Goal: Information Seeking & Learning: Learn about a topic

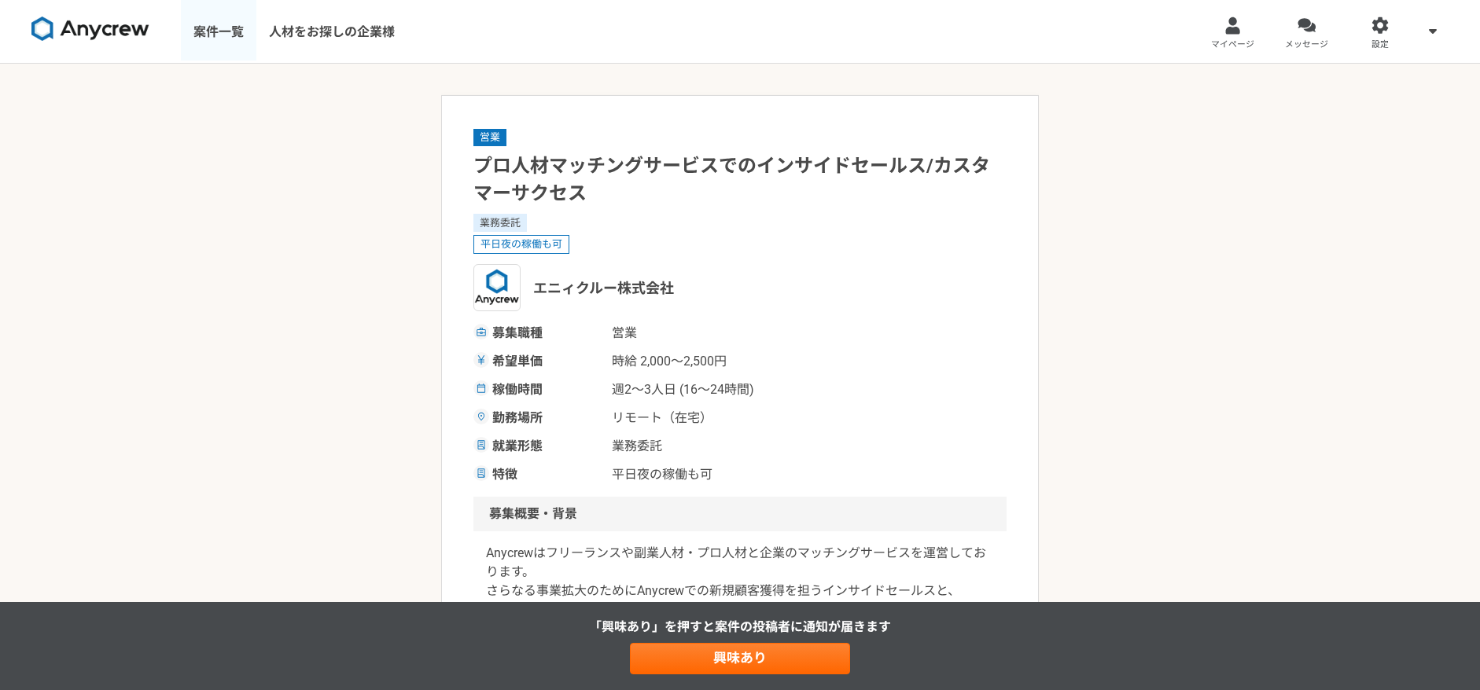
click at [216, 24] on link "案件一覧" at bounding box center [218, 31] width 75 height 63
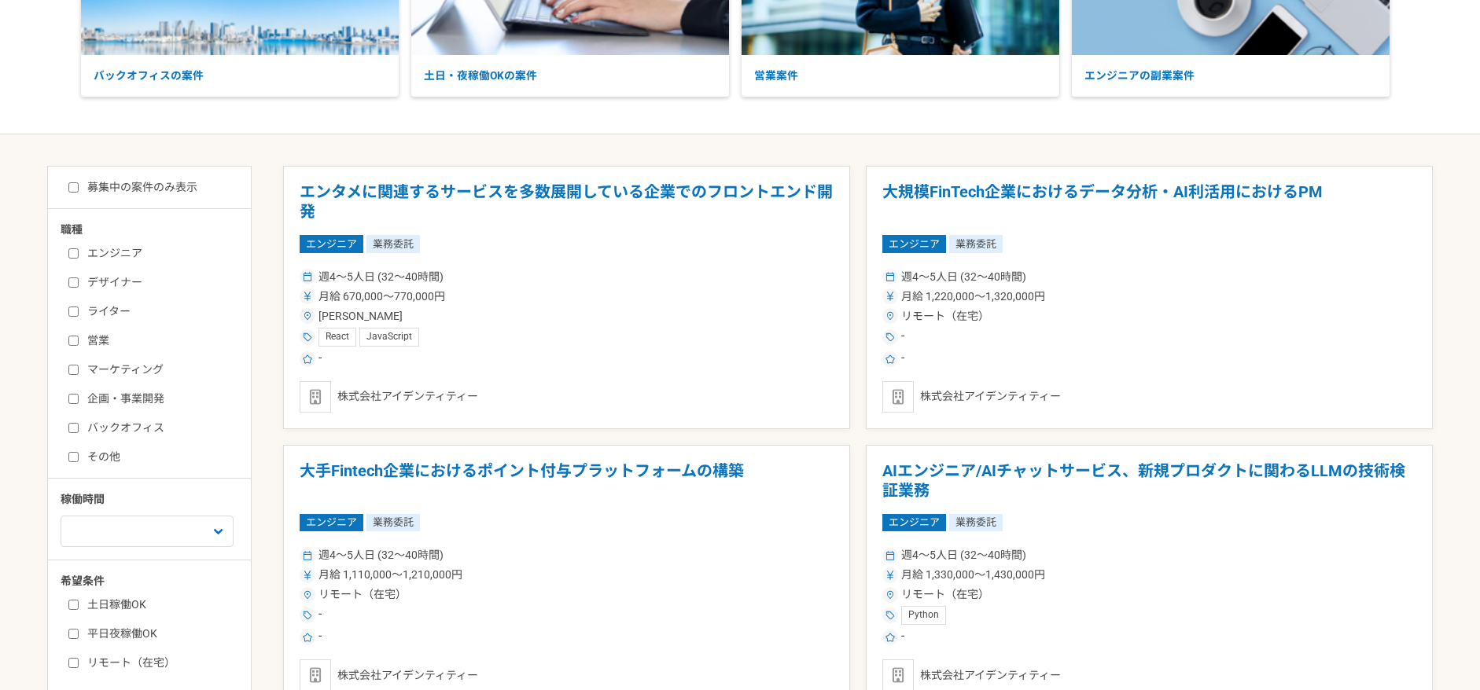
scroll to position [265, 0]
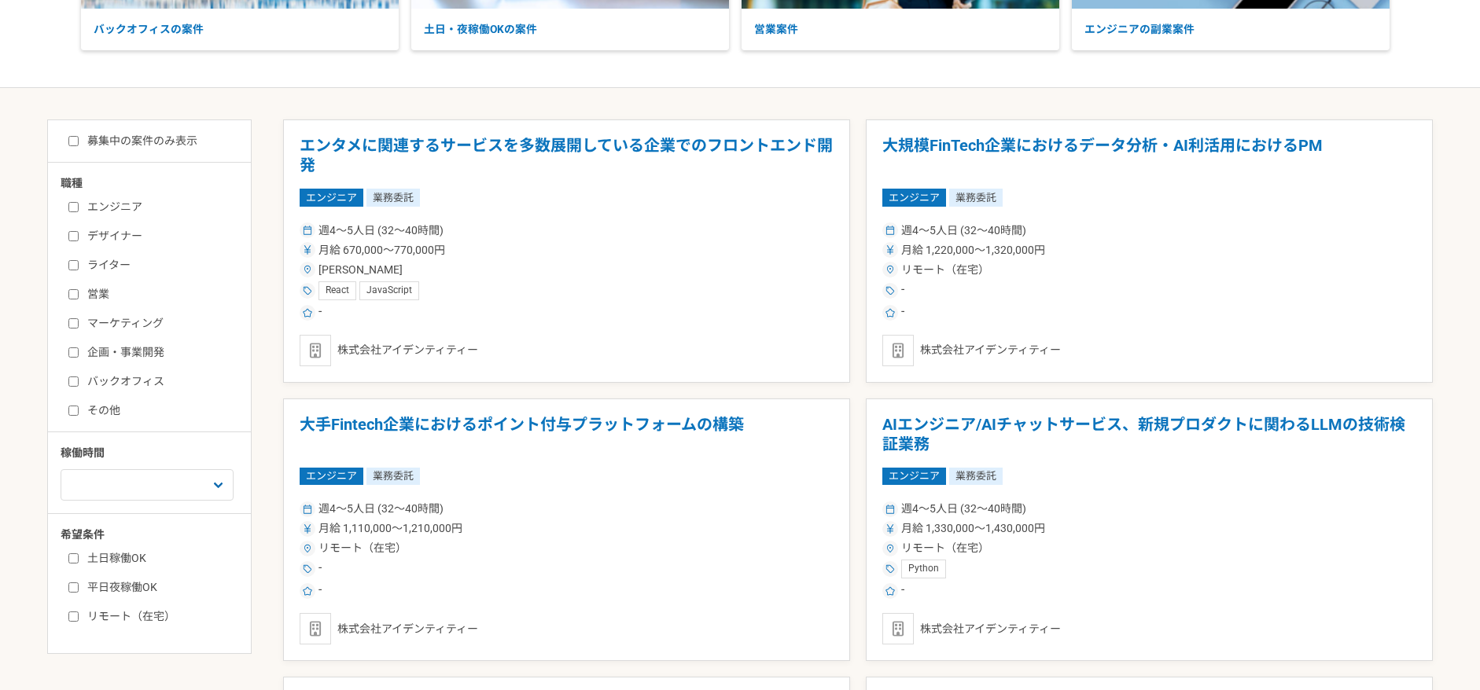
click at [72, 286] on label "営業" at bounding box center [158, 294] width 181 height 17
click at [72, 289] on input "営業" at bounding box center [73, 294] width 10 height 10
checkbox input "true"
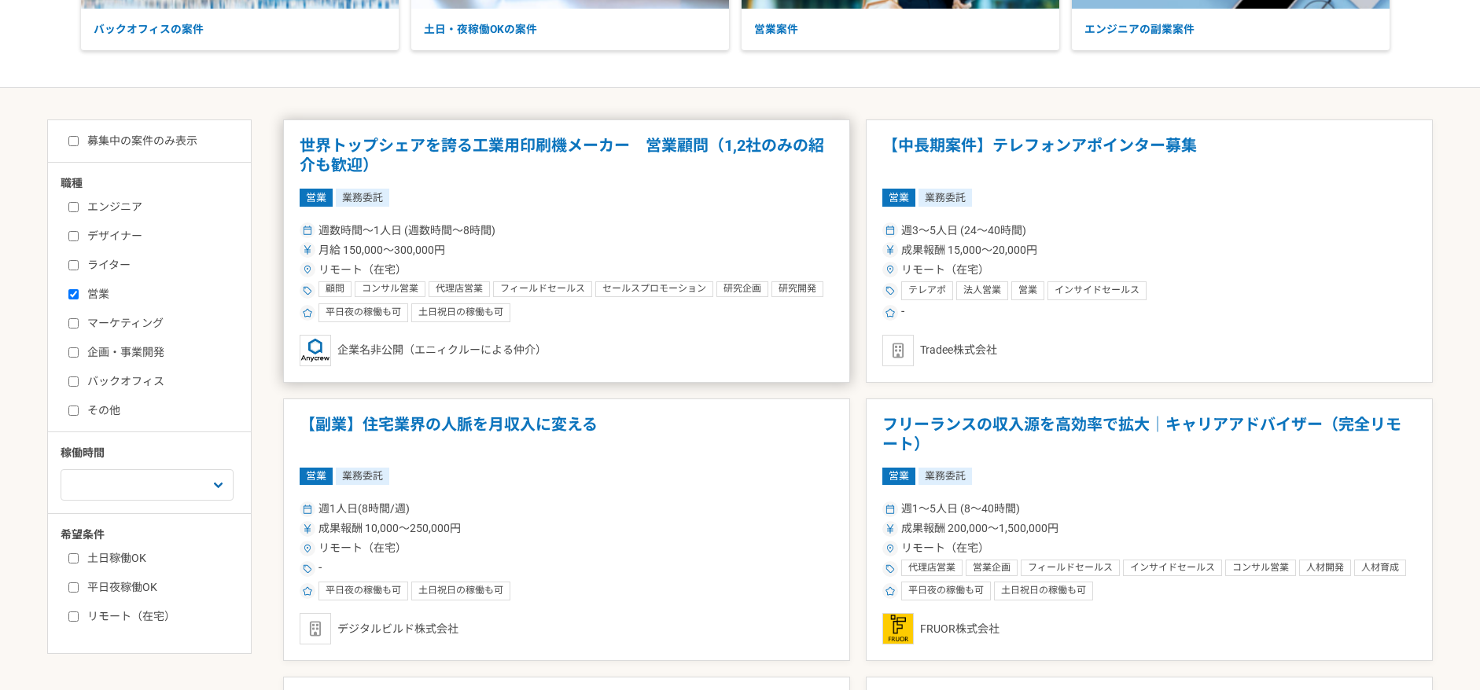
click at [653, 194] on div "営業 業務委託" at bounding box center [567, 197] width 534 height 17
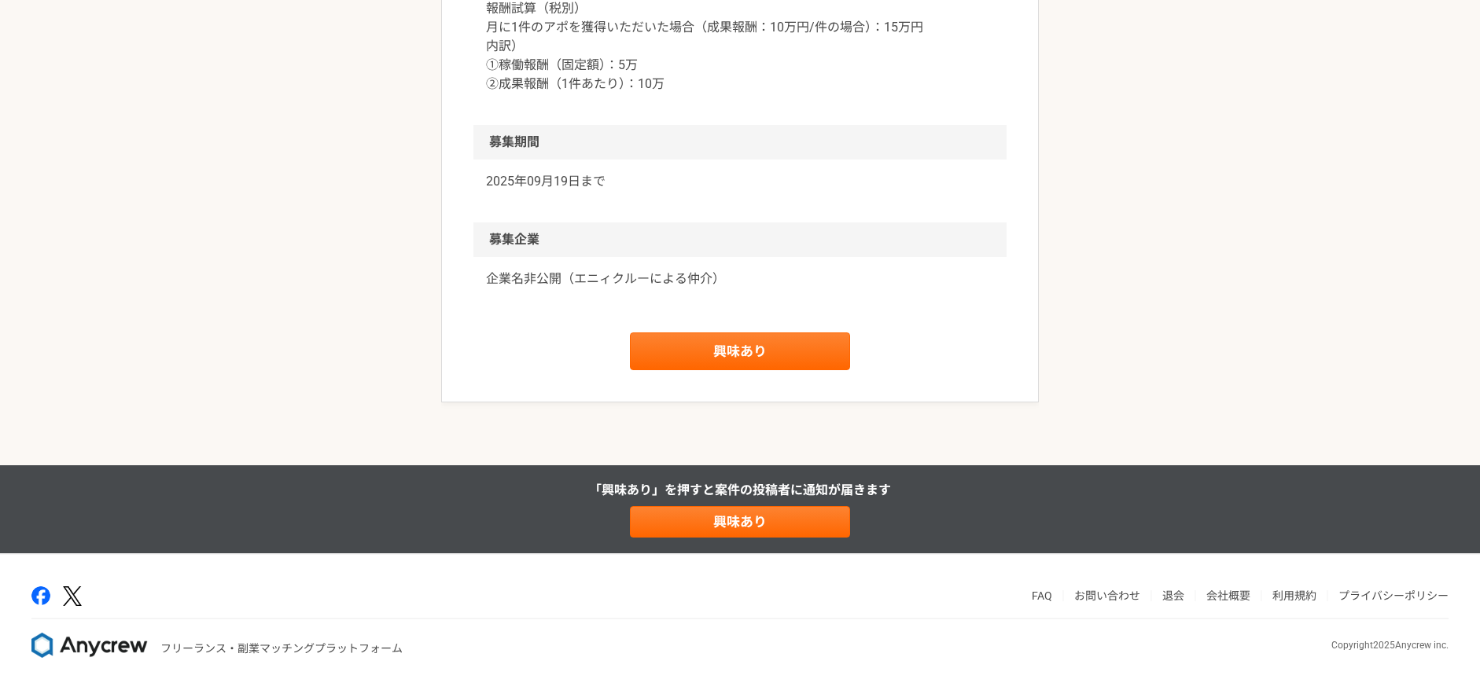
scroll to position [2297, 0]
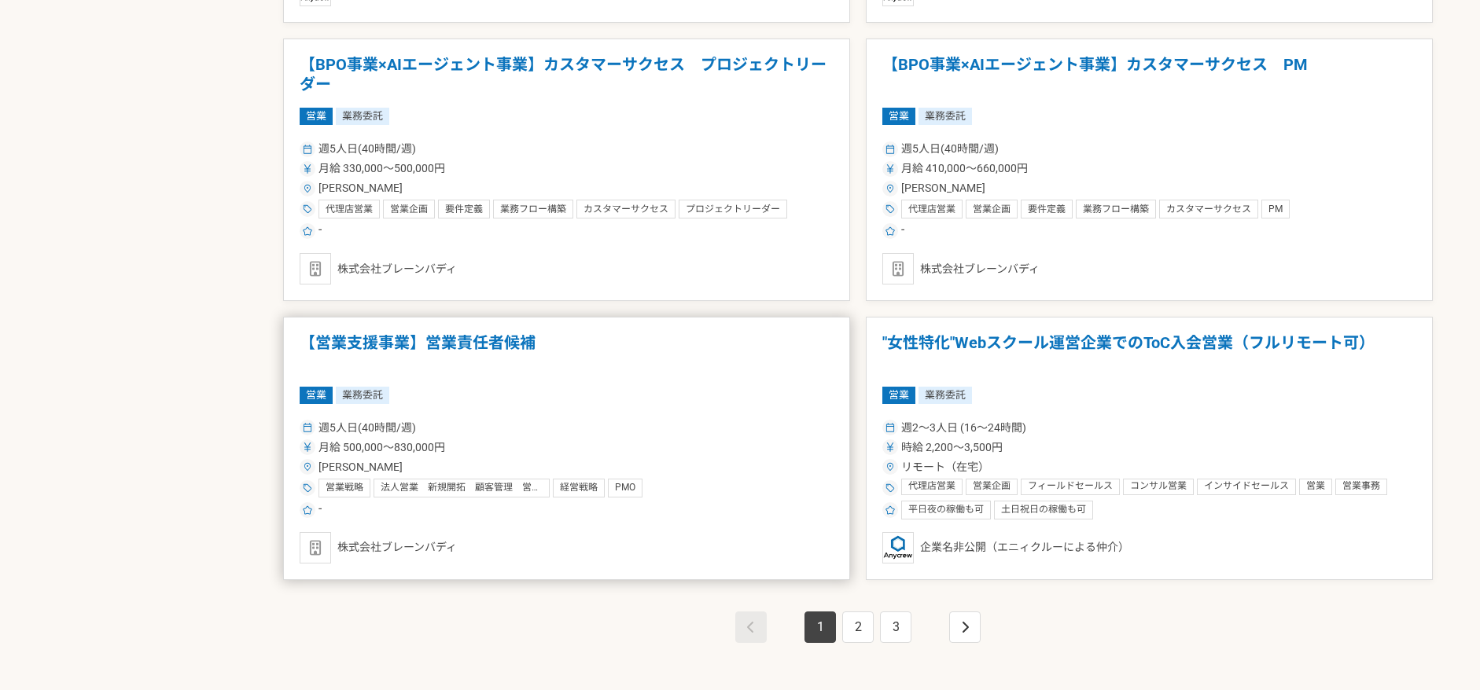
scroll to position [2593, 0]
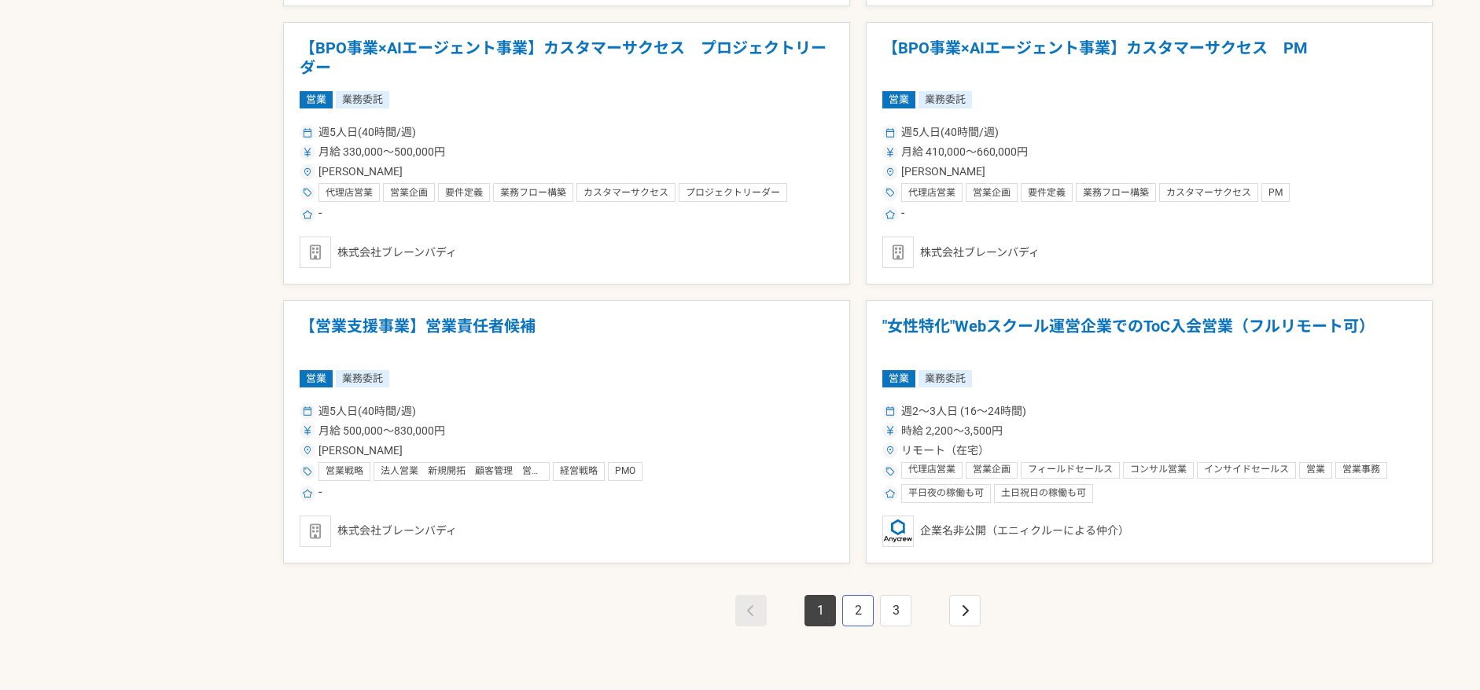
click at [851, 616] on link "2" at bounding box center [857, 610] width 31 height 31
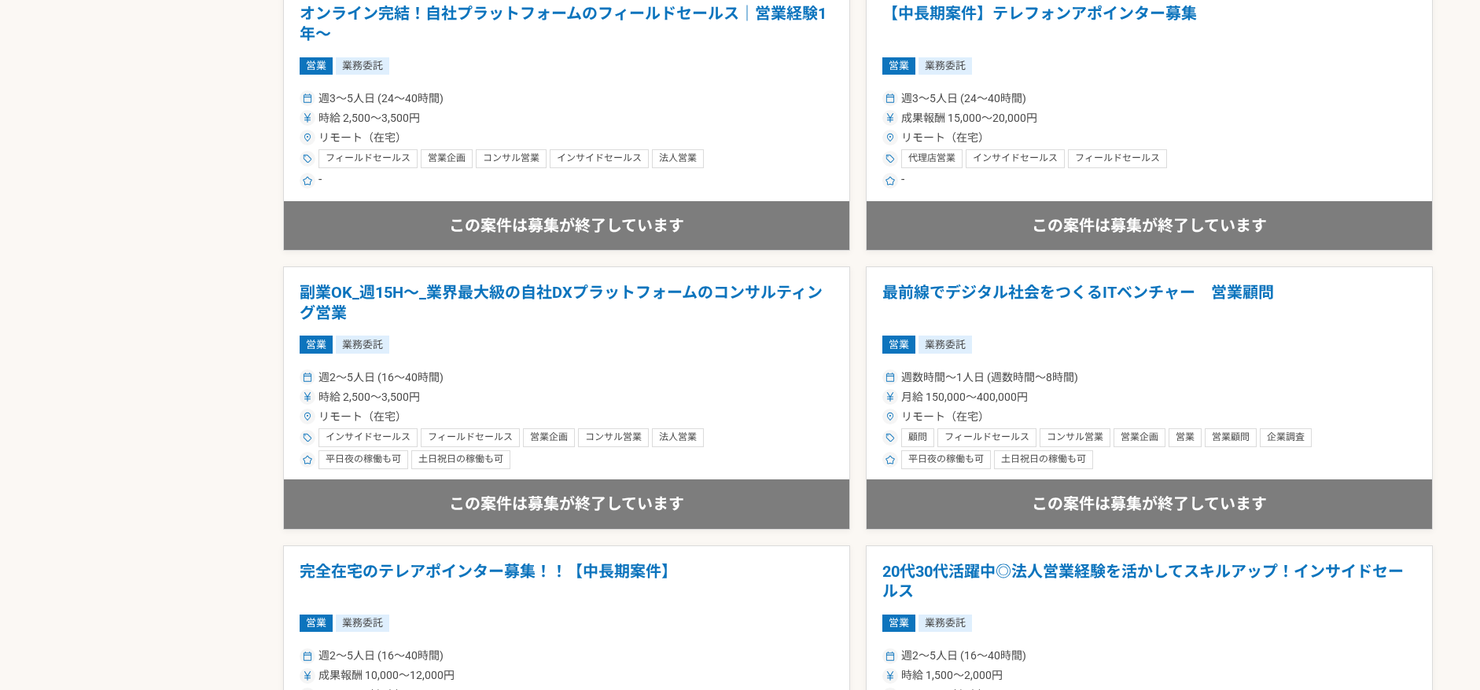
scroll to position [1515, 0]
